Goal: Communication & Community: Answer question/provide support

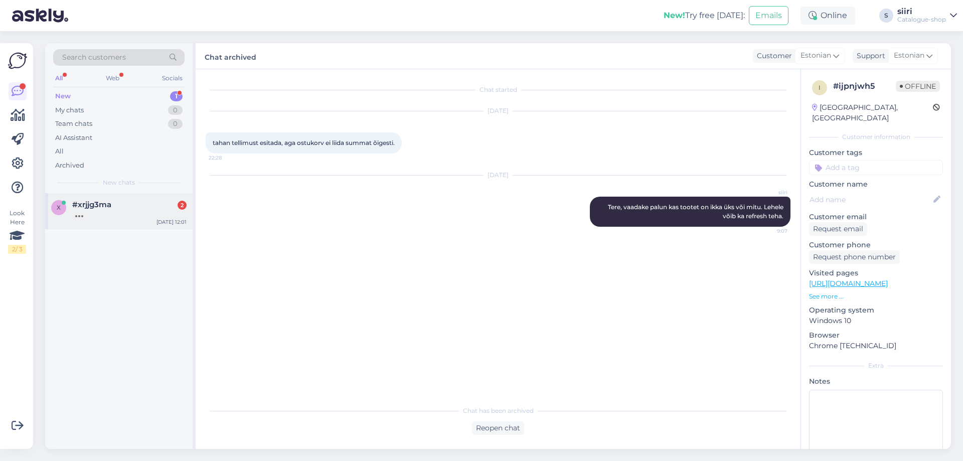
click at [93, 208] on span "#xrjjg3ma" at bounding box center [91, 204] width 39 height 9
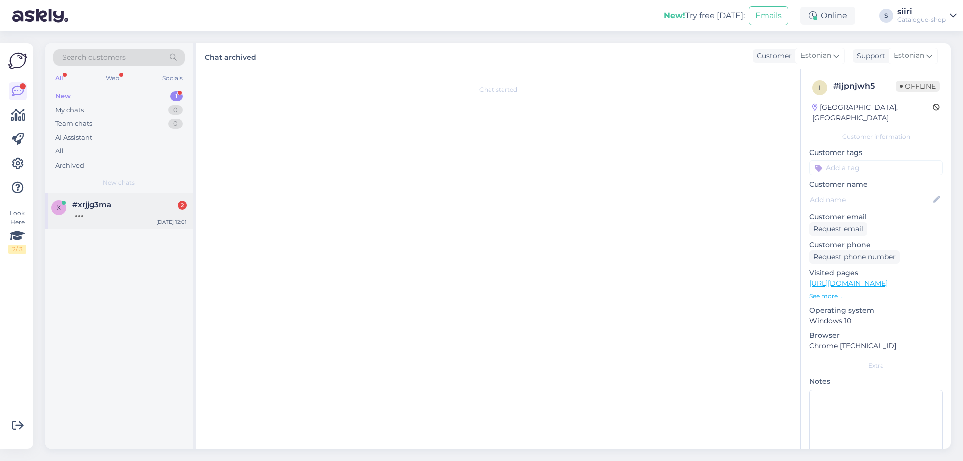
scroll to position [269, 0]
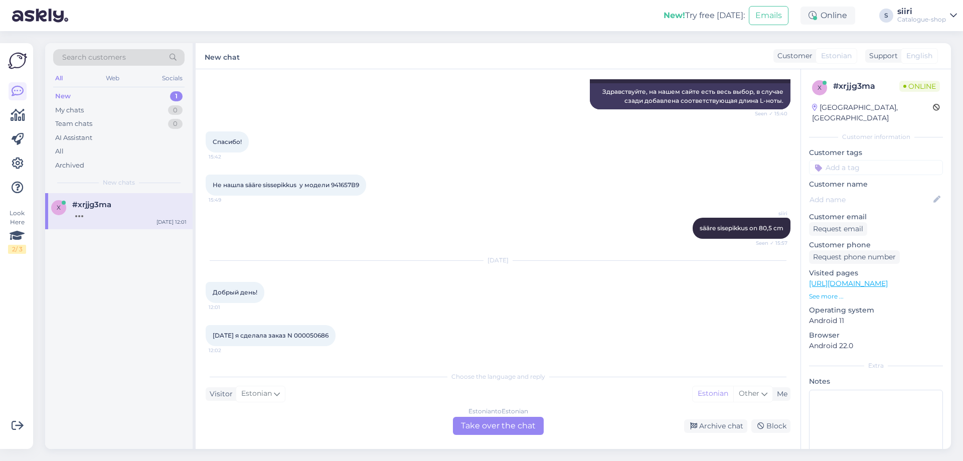
click at [502, 423] on div "Estonian to Estonian Take over the chat" at bounding box center [498, 426] width 91 height 18
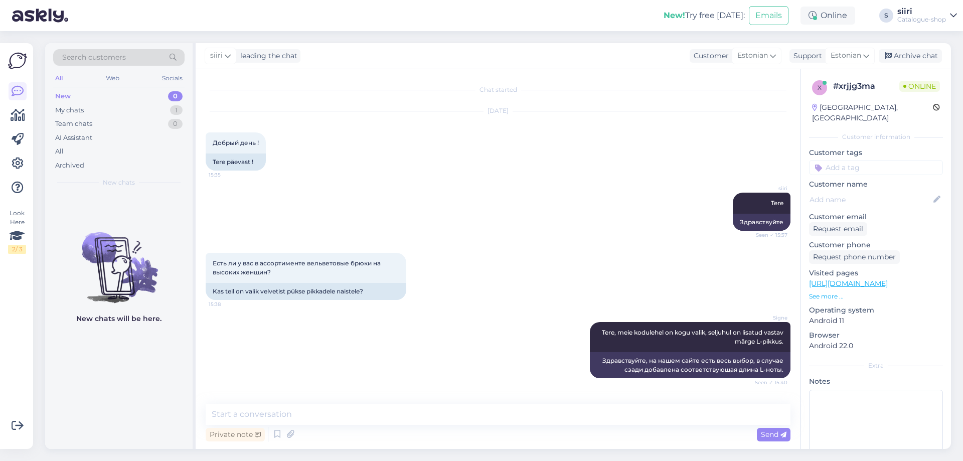
scroll to position [231, 0]
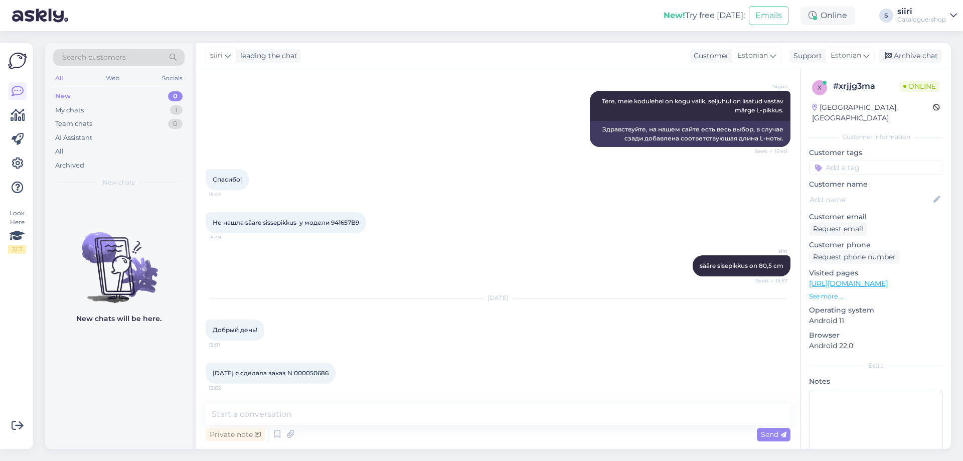
drag, startPoint x: 299, startPoint y: 372, endPoint x: 334, endPoint y: 375, distance: 35.7
click at [334, 375] on div "[DATE] я сделала заказ N 000050686 12:02" at bounding box center [271, 373] width 130 height 21
copy span "000050686"
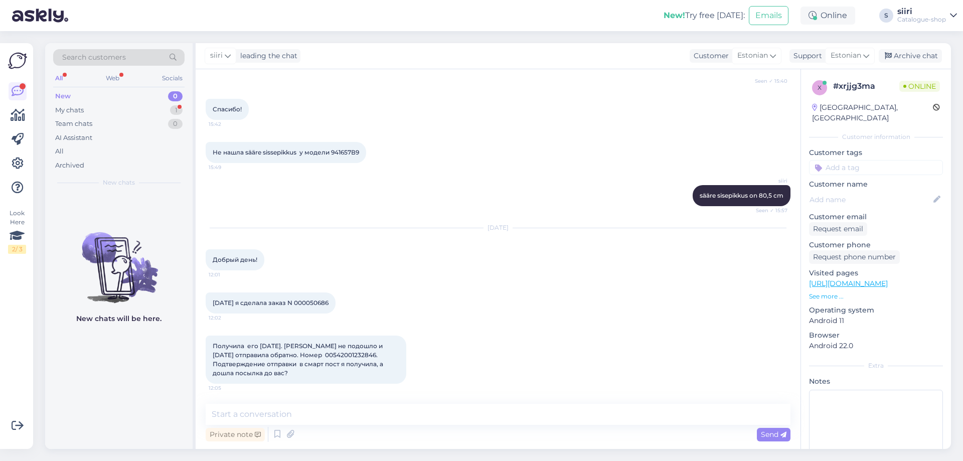
click at [38, 405] on div "Look Here 2 / 3 Get more Your checklist to get more value from Askly. Close Con…" at bounding box center [19, 246] width 39 height 430
click at [337, 421] on textarea at bounding box center [498, 414] width 585 height 21
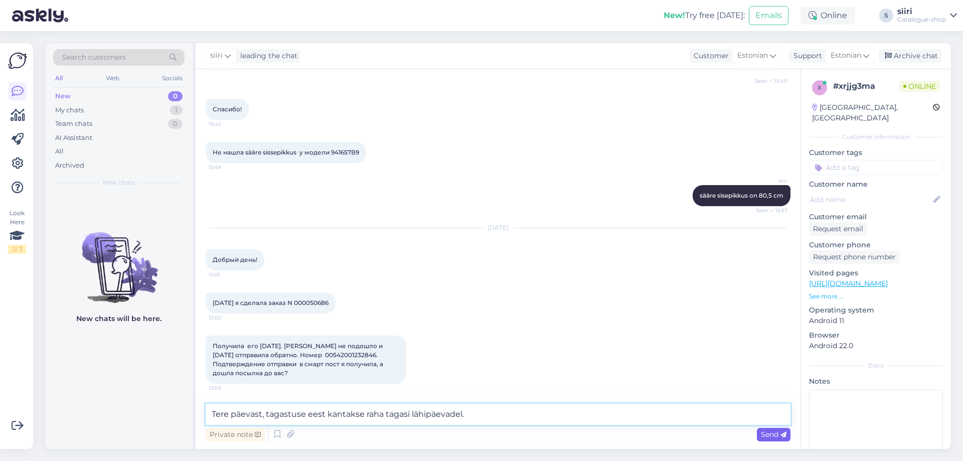
type textarea "Tere päevast, tagastuse eest kantakse raha tagasi lähipäevadel."
click at [779, 437] on span "Send" at bounding box center [774, 434] width 26 height 9
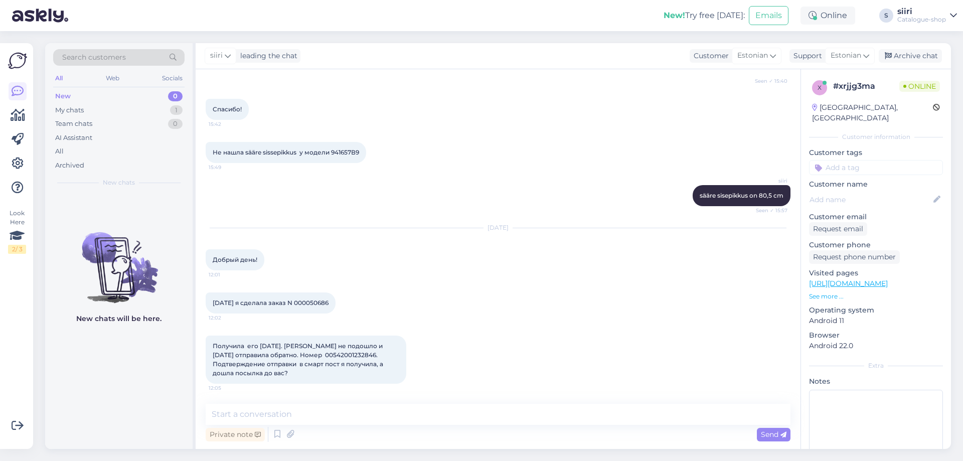
scroll to position [354, 0]
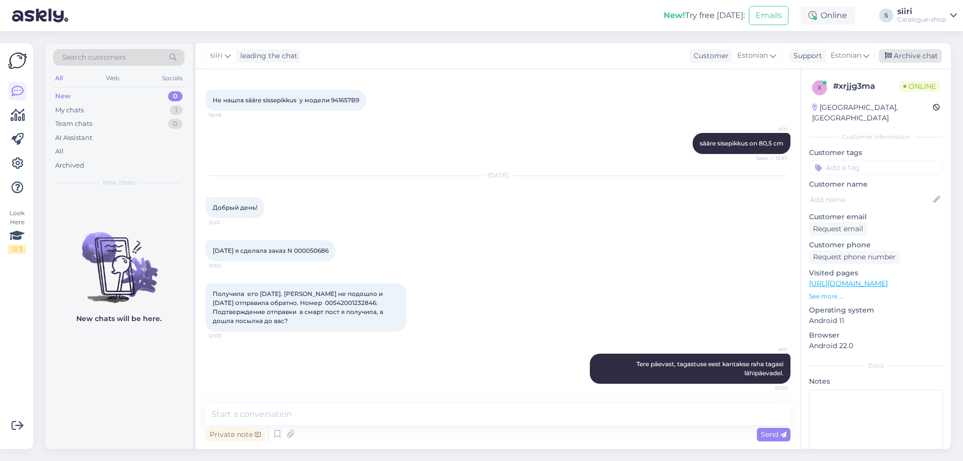
click at [913, 54] on div "Archive chat" at bounding box center [910, 56] width 63 height 14
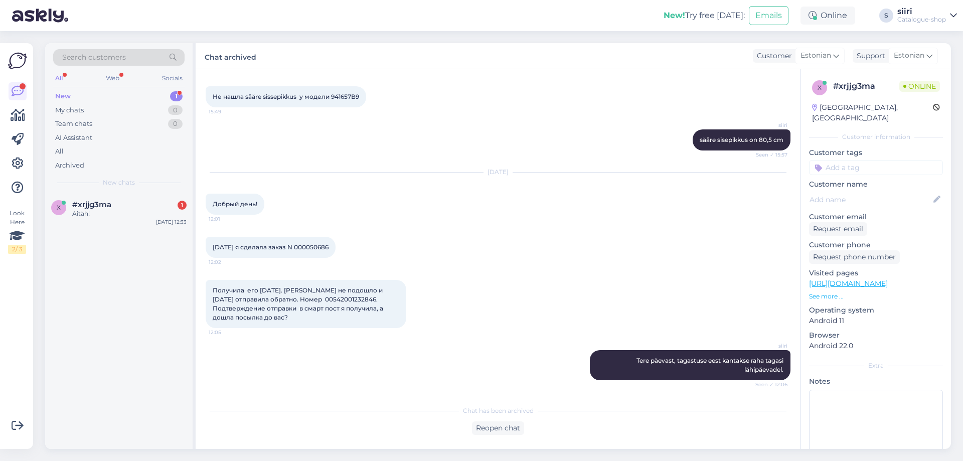
scroll to position [400, 0]
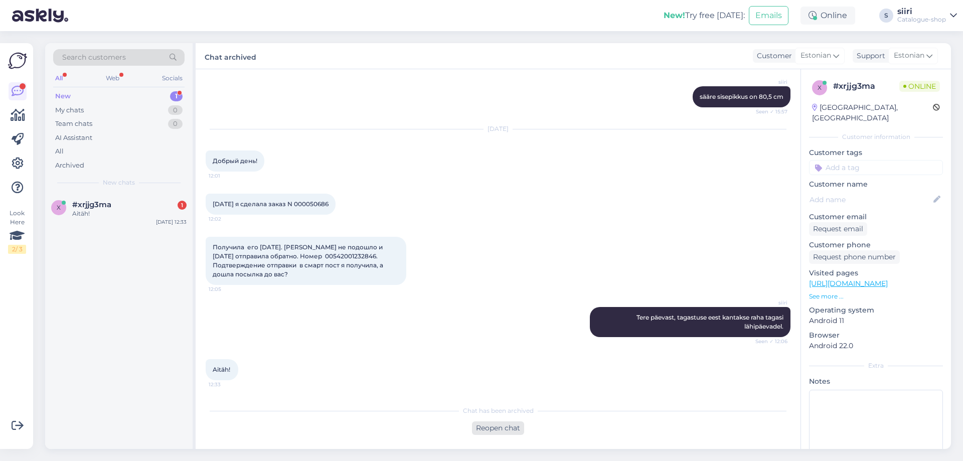
click at [495, 426] on div "Reopen chat" at bounding box center [498, 428] width 52 height 14
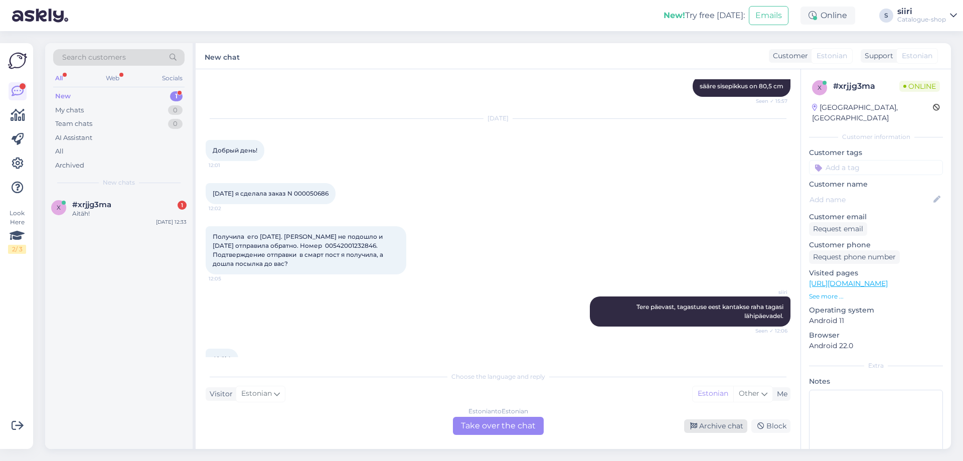
click at [713, 430] on div "Archive chat" at bounding box center [715, 426] width 63 height 14
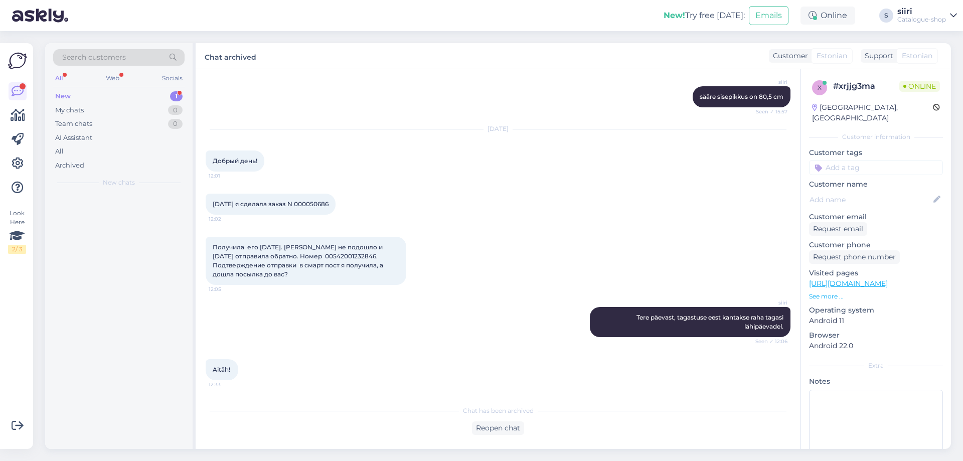
scroll to position [400, 0]
